Goal: Connect with others: Establish contact or relationships with other users

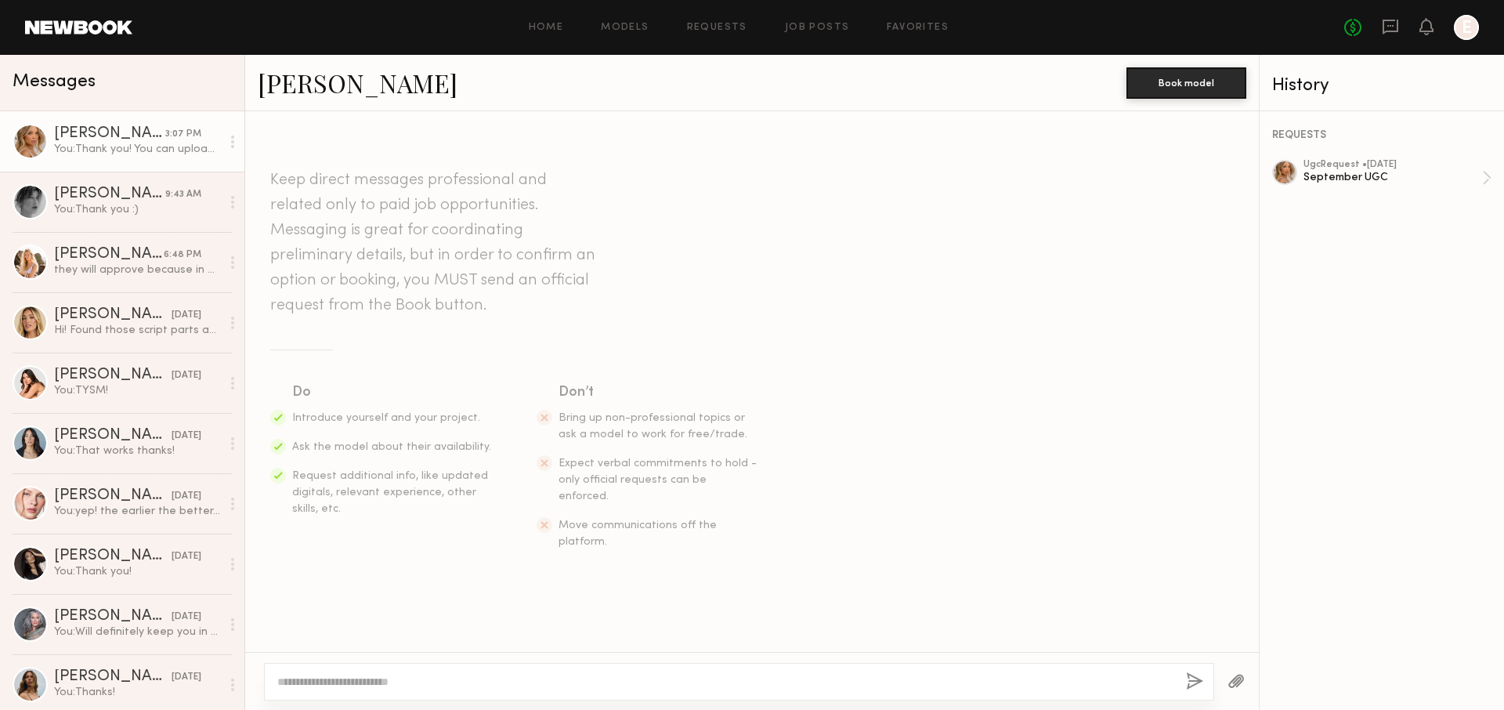
scroll to position [2350, 0]
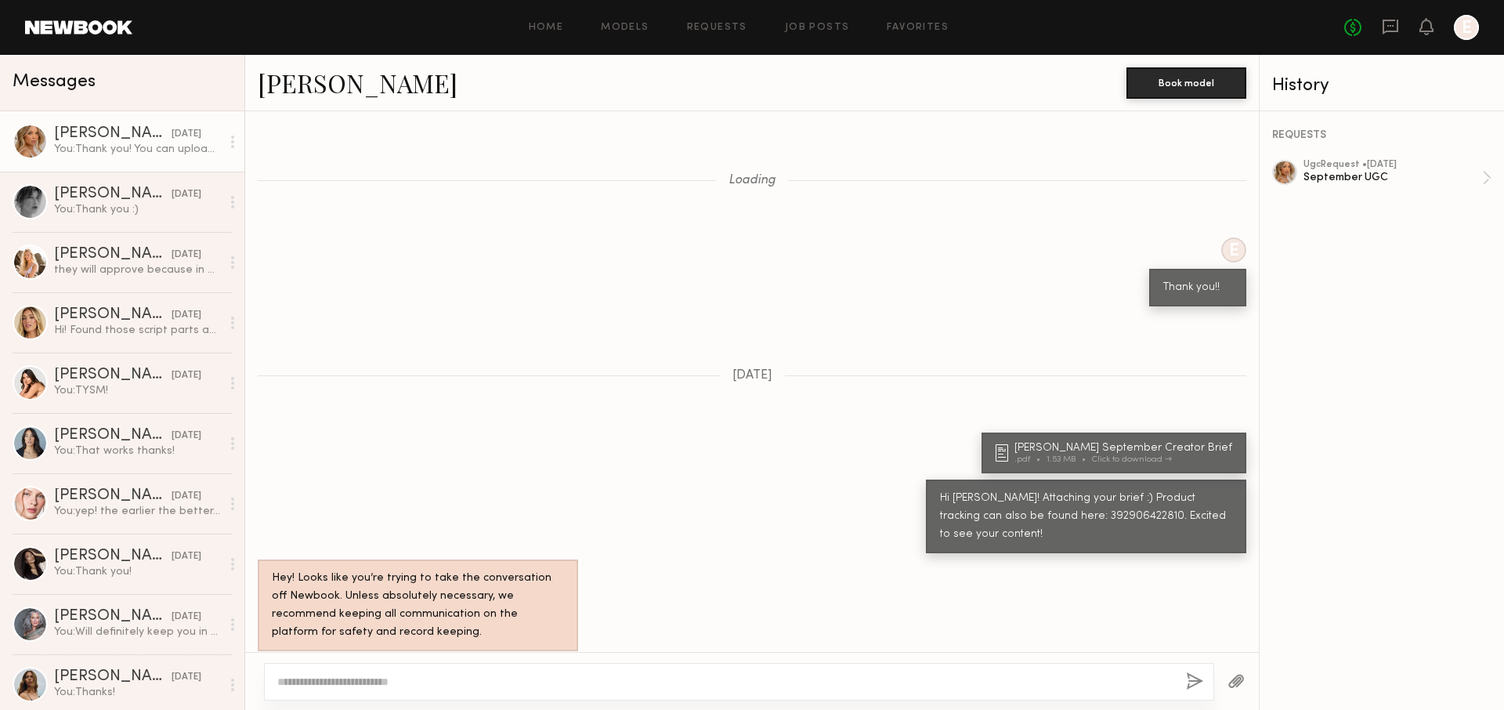
scroll to position [1201, 0]
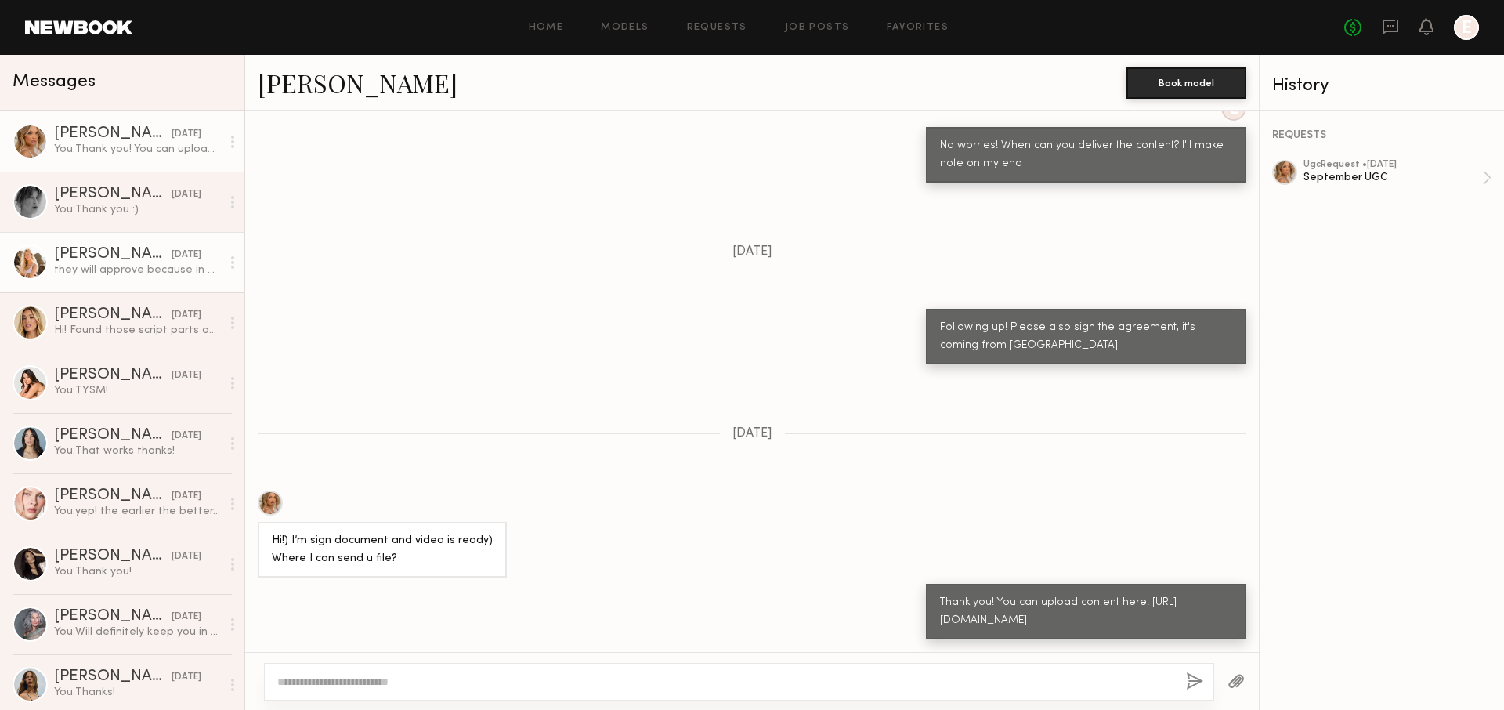
click at [145, 280] on link "Sophie Jordan C. yesterday they will approve because in perpetuity is not typic…" at bounding box center [122, 262] width 244 height 60
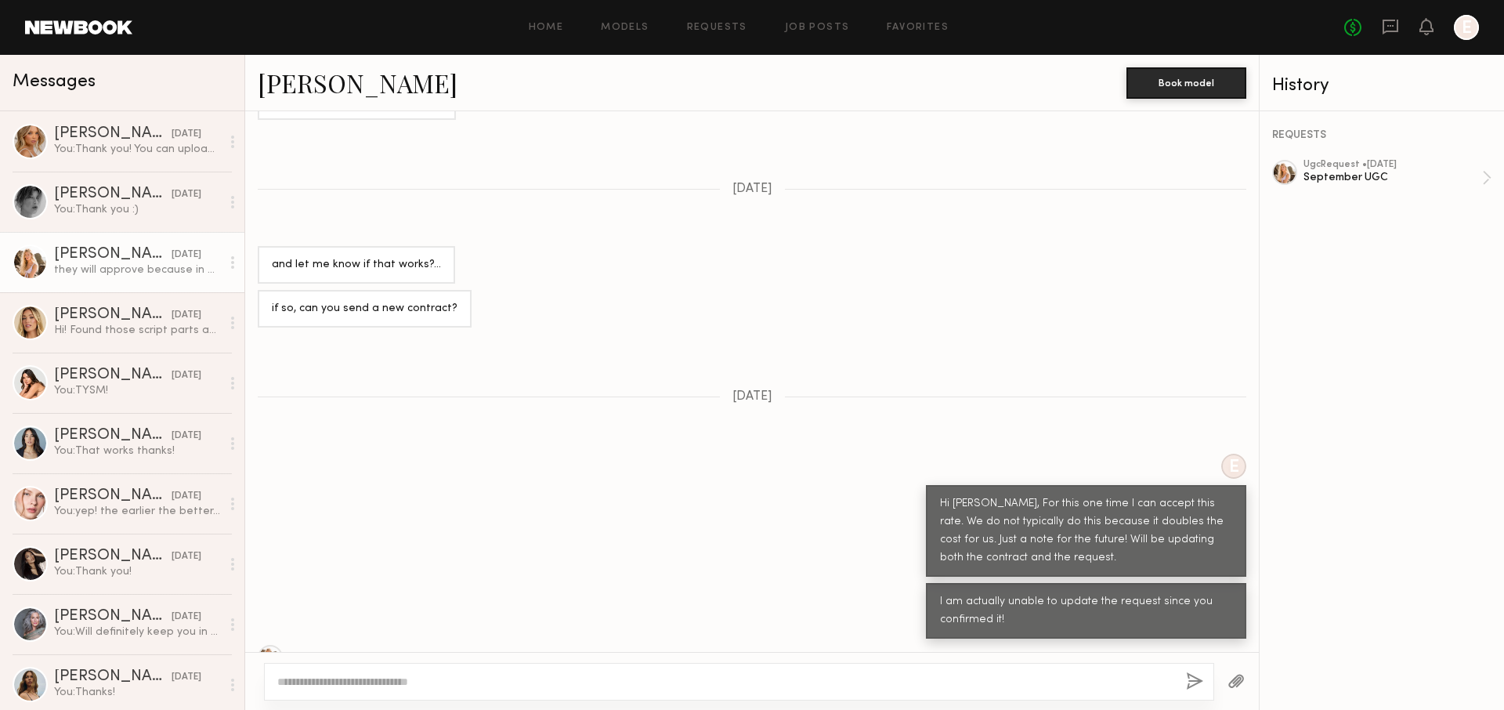
scroll to position [229, 0]
click at [1411, 175] on div "September UGC" at bounding box center [1392, 177] width 179 height 15
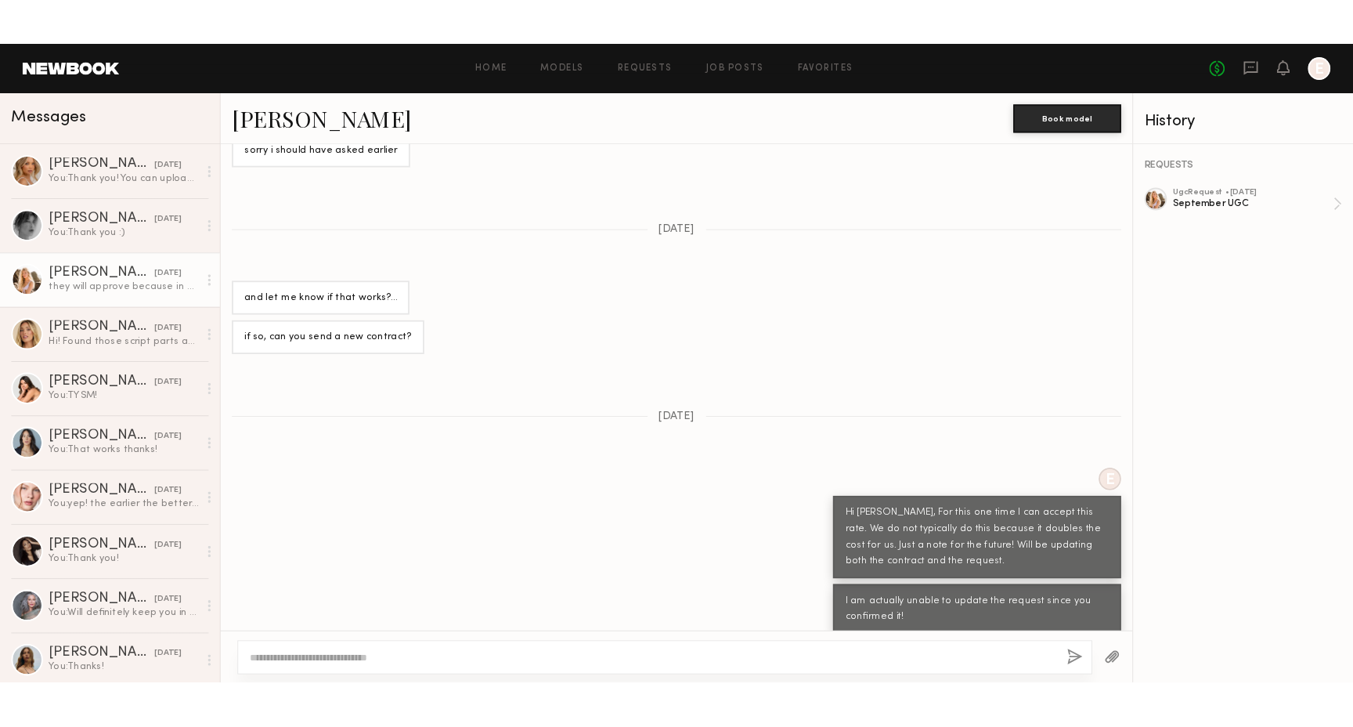
scroll to position [1590, 0]
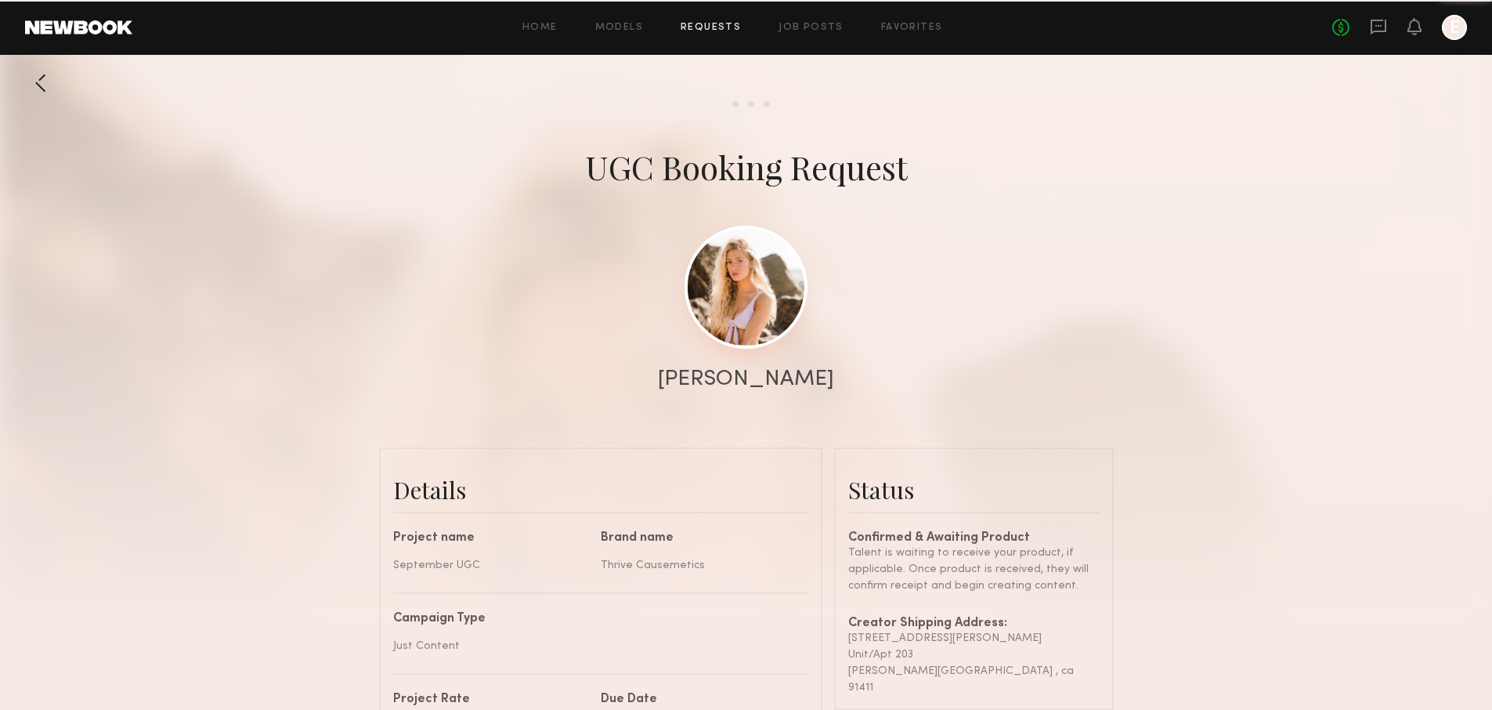
click at [722, 293] on link at bounding box center [746, 287] width 123 height 123
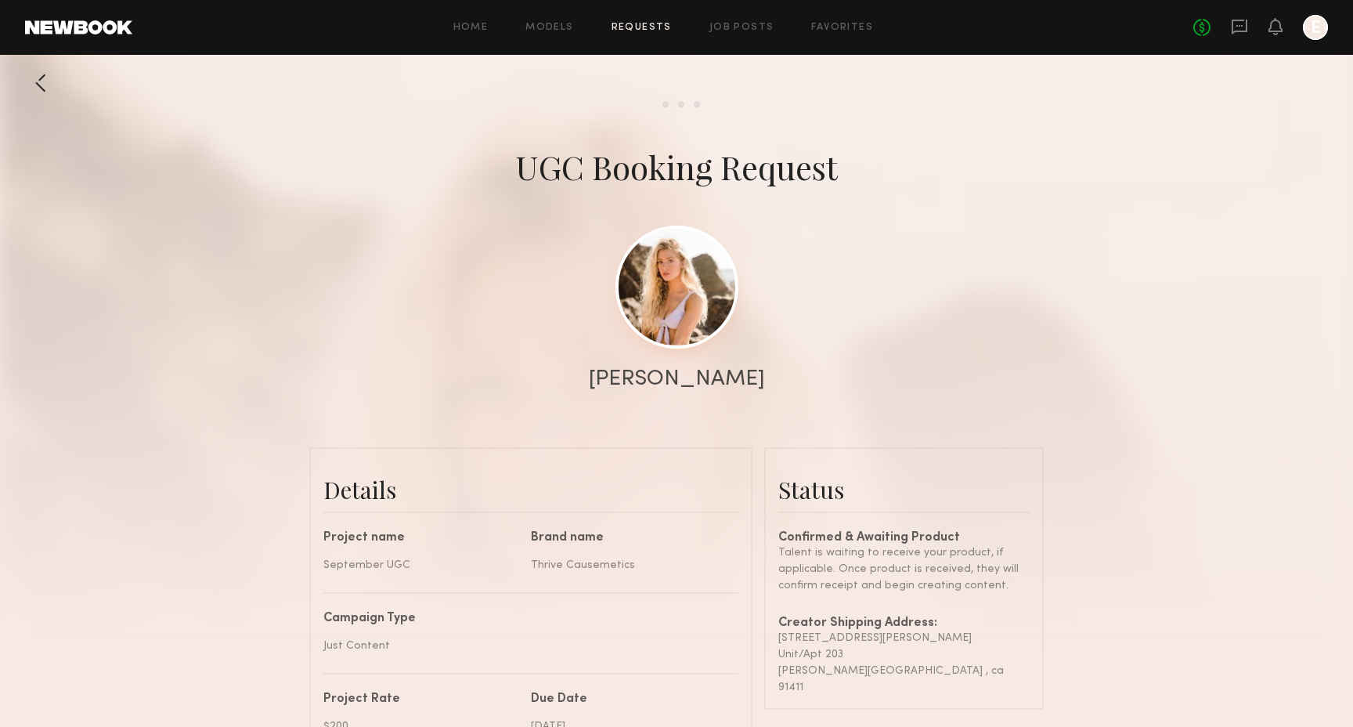
scroll to position [3088, 0]
